Goal: Navigation & Orientation: Find specific page/section

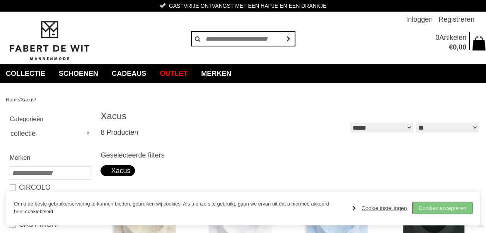
click at [448, 209] on link "Cookies accepteren" at bounding box center [442, 208] width 60 height 12
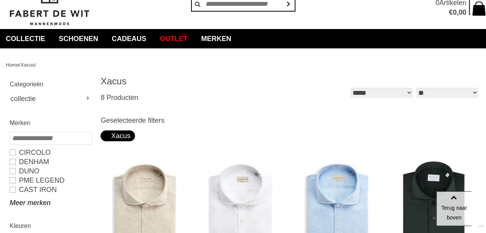
scroll to position [22, 0]
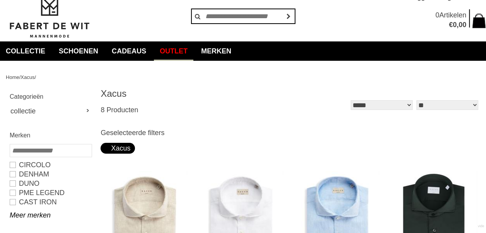
click at [184, 47] on link "Outlet" at bounding box center [173, 50] width 39 height 19
click at [184, 52] on link "Outlet" at bounding box center [173, 50] width 39 height 19
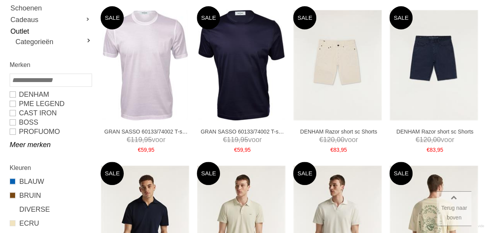
scroll to position [163, 0]
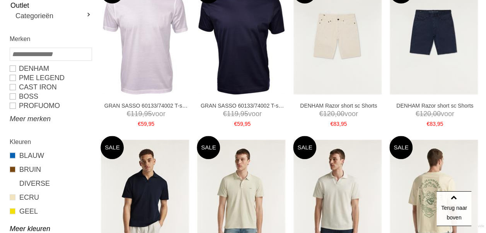
click at [36, 116] on link "Meer merken" at bounding box center [51, 118] width 82 height 9
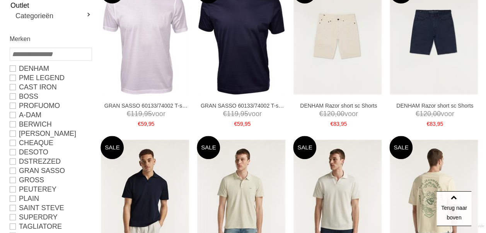
click at [21, 54] on input "search" at bounding box center [51, 54] width 82 height 13
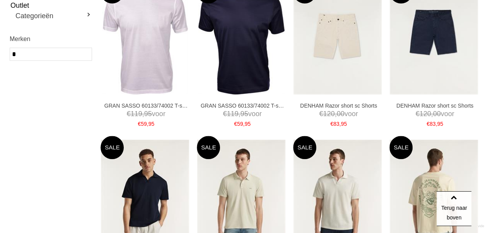
type input "*"
